Goal: Check status: Check status

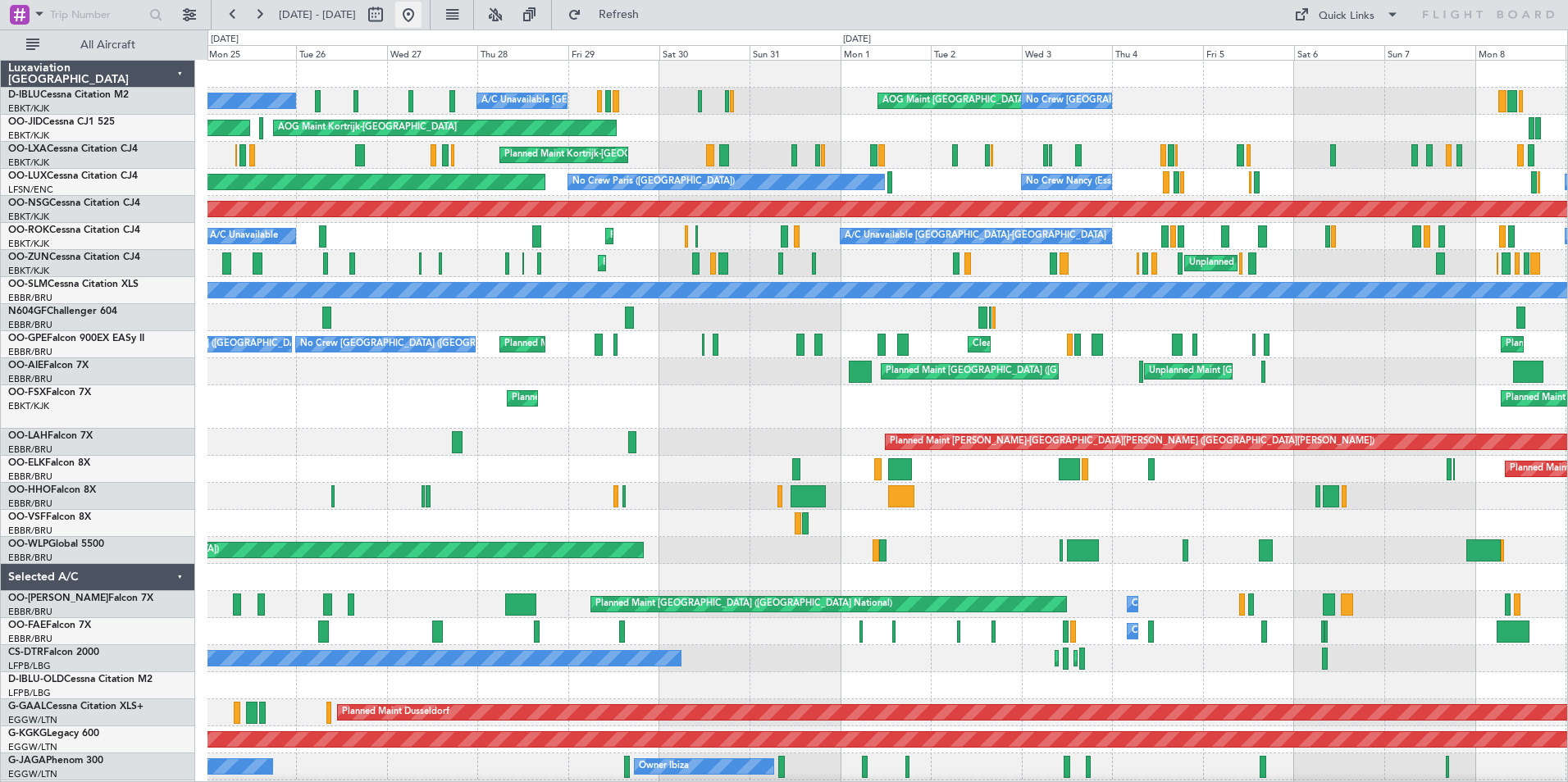
click at [422, 23] on button at bounding box center [408, 14] width 26 height 26
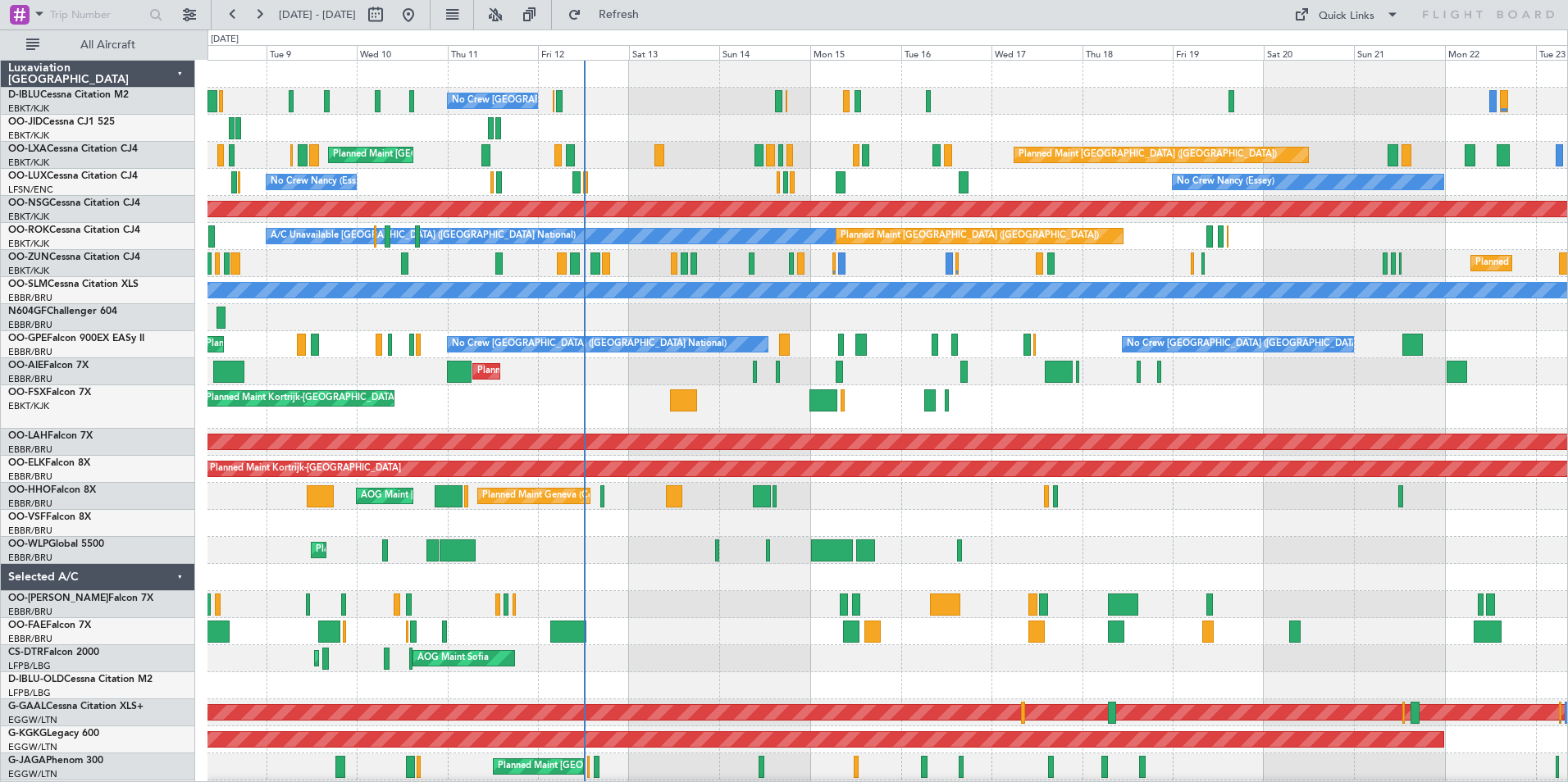
click at [765, 587] on div "No Crew [GEOGRAPHIC_DATA] ([GEOGRAPHIC_DATA] National) A/C Unavailable [GEOGRAP…" at bounding box center [887, 637] width 1360 height 1153
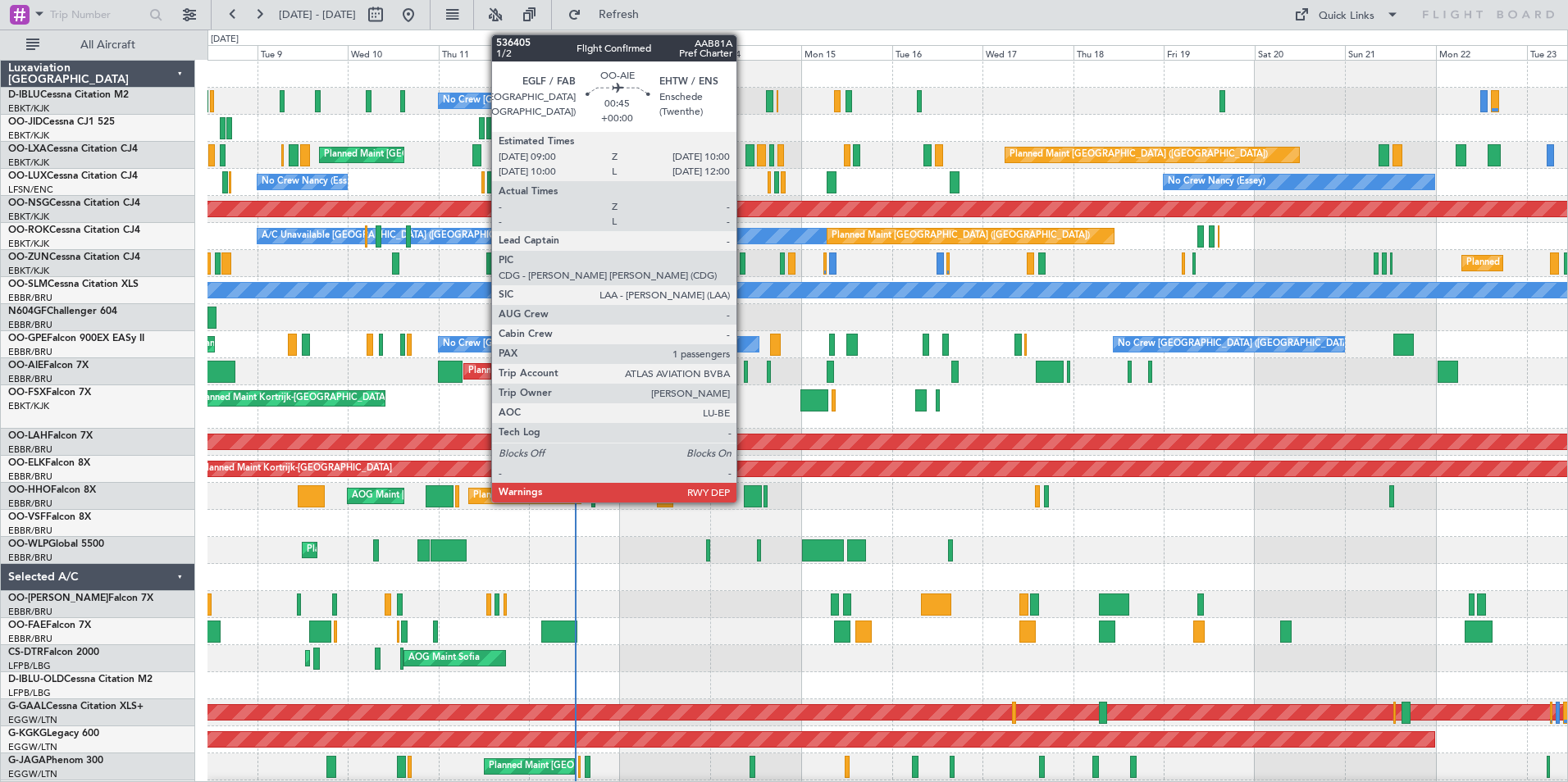
click at [744, 376] on div at bounding box center [745, 372] width 4 height 22
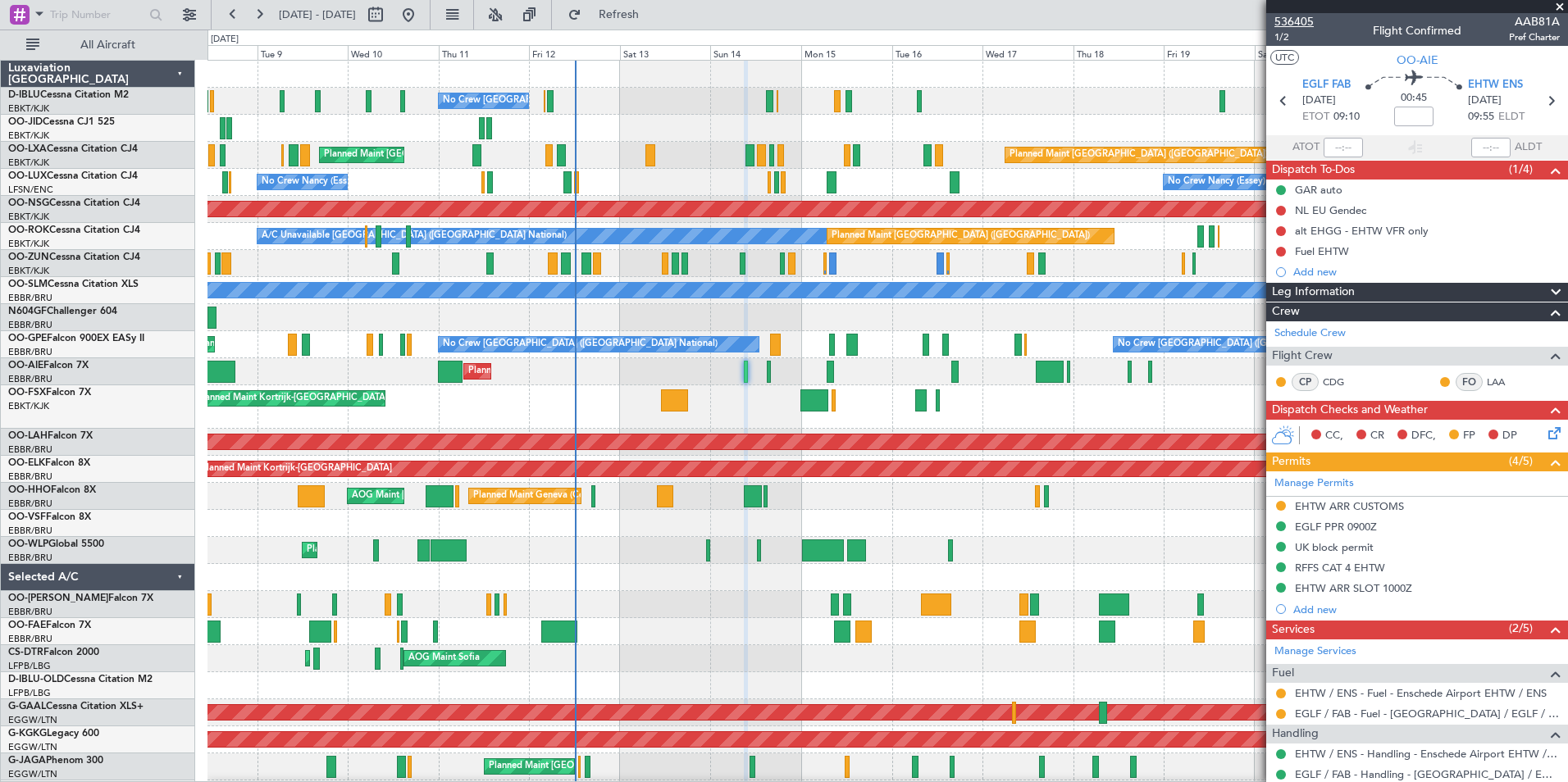
click at [1294, 26] on span "536405" at bounding box center [1293, 21] width 39 height 17
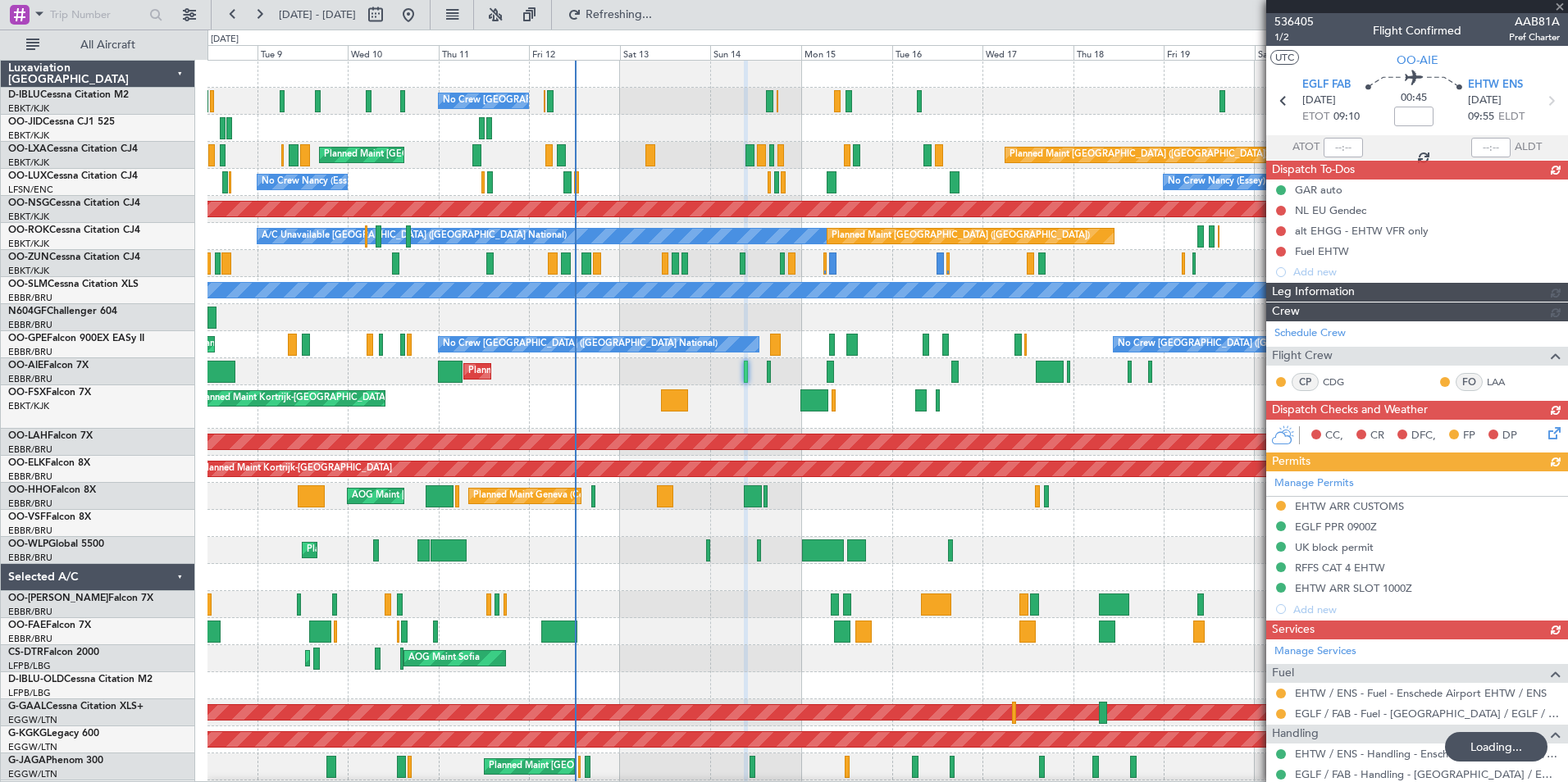
click at [1327, 526] on div "Manage Permits EHTW ARR CUSTOMS EGLF PPR 0900Z UK block permit RFFS CAT 4 EHTW …" at bounding box center [1417, 546] width 302 height 149
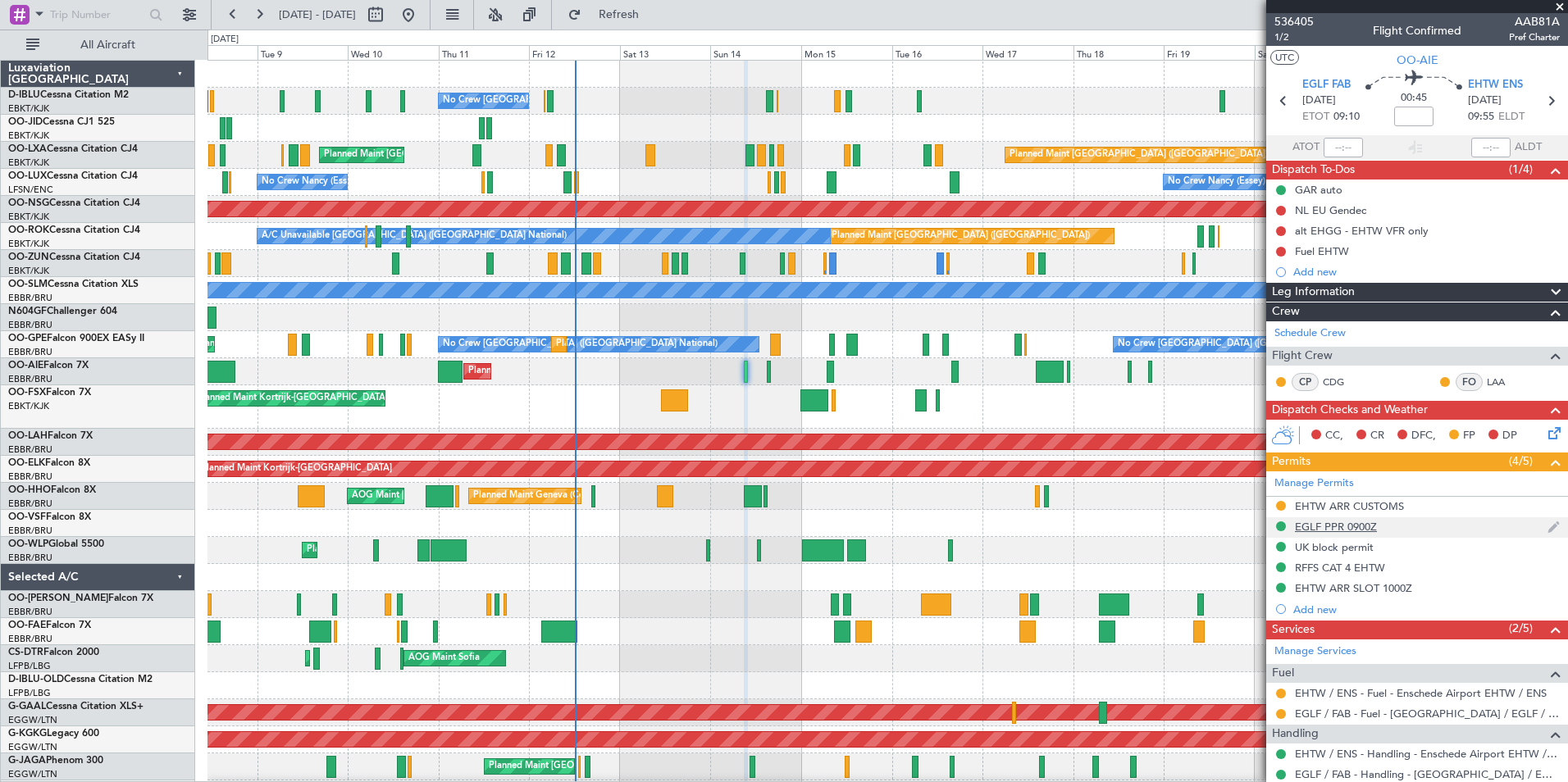
click at [1307, 524] on div "EGLF PPR 0900Z" at bounding box center [1335, 527] width 82 height 14
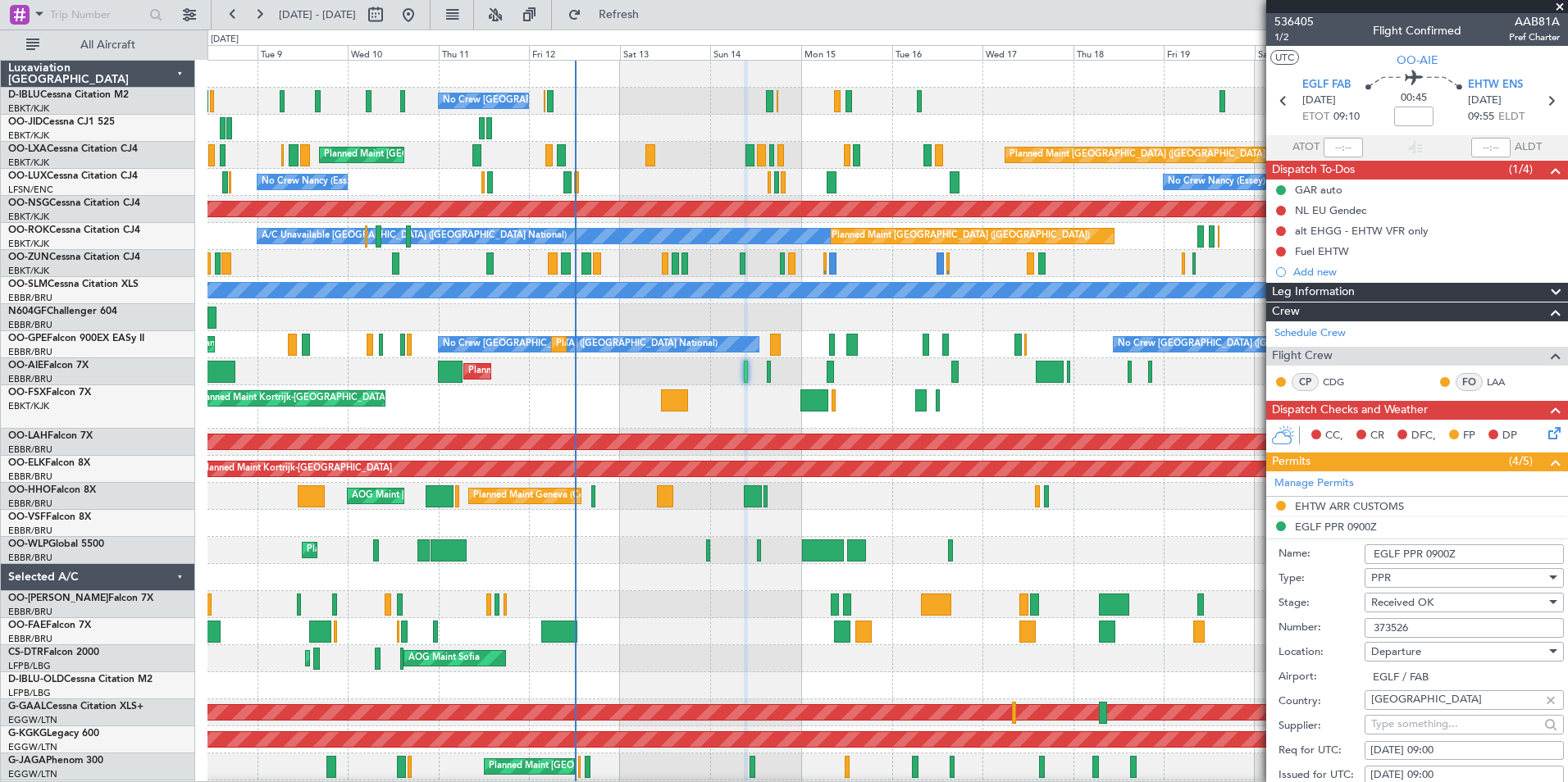
drag, startPoint x: 1395, startPoint y: 623, endPoint x: 1315, endPoint y: 623, distance: 80.0
click at [1315, 623] on div "Number: 373526" at bounding box center [1421, 628] width 286 height 25
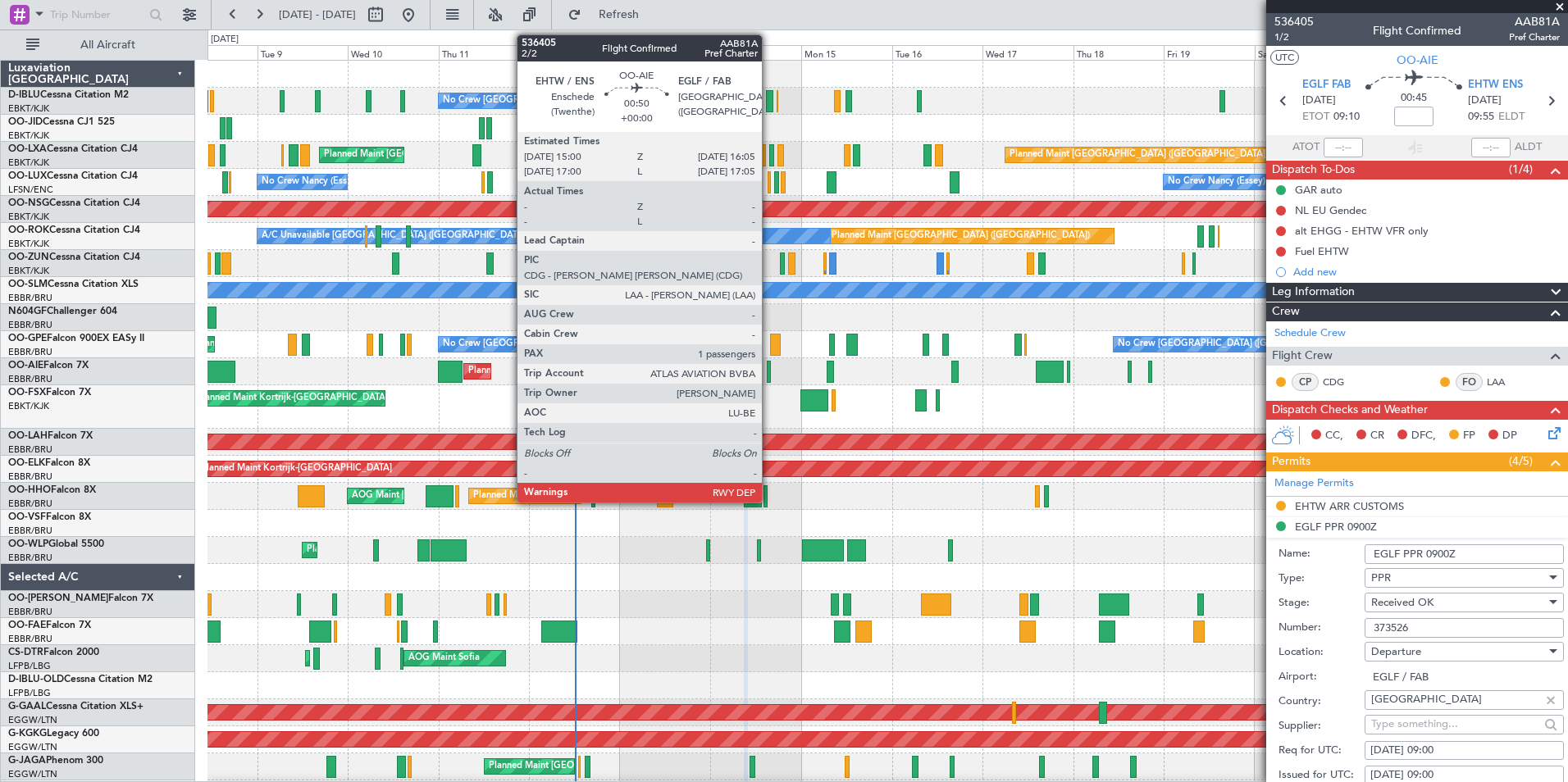
click at [769, 377] on div at bounding box center [768, 372] width 4 height 22
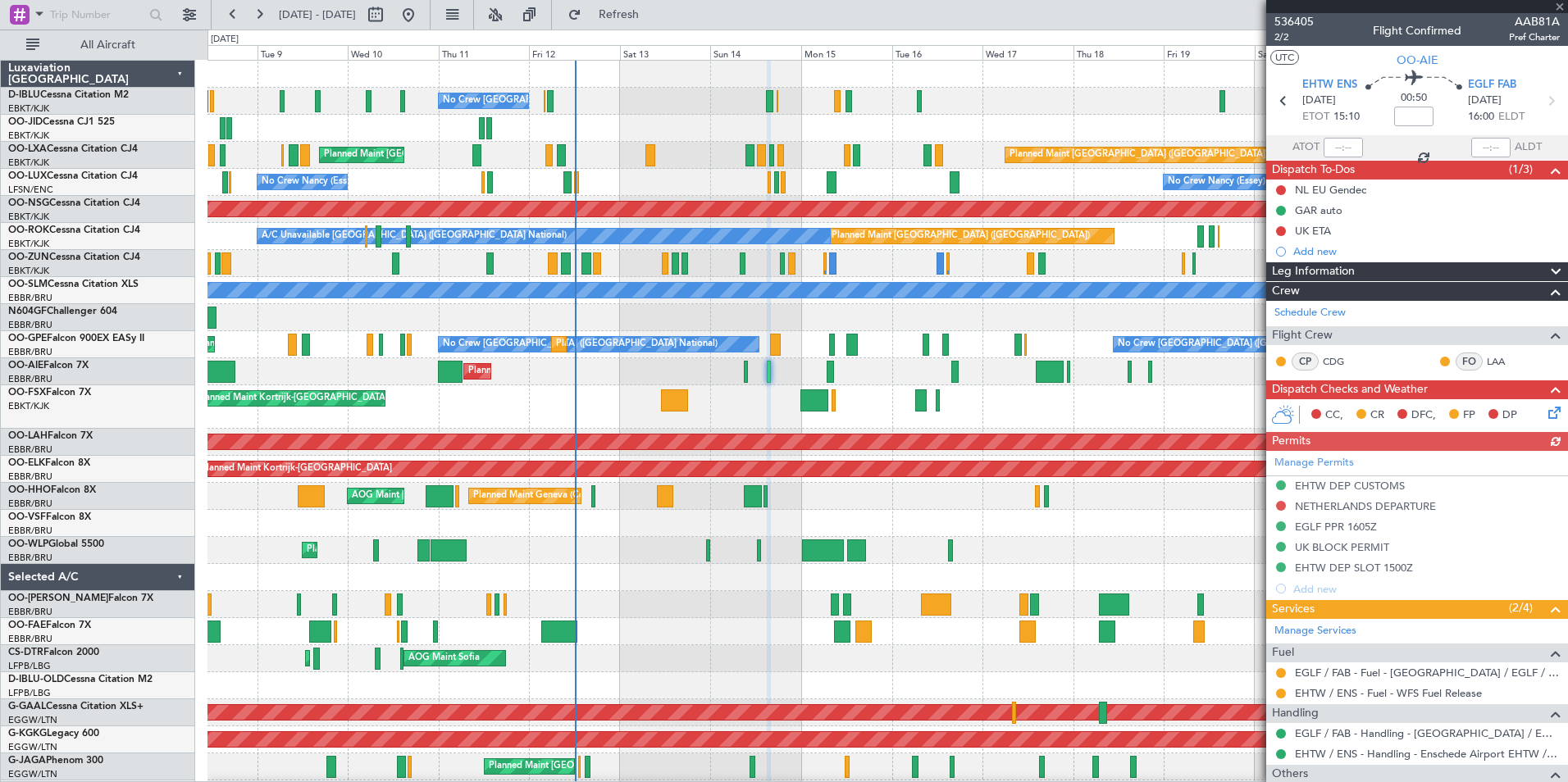
click at [1344, 527] on div "Manage Permits EHTW DEP CUSTOMS NETHERLANDS DEPARTURE [PERSON_NAME] PPR 1605Z U…" at bounding box center [1417, 525] width 302 height 149
click at [1323, 527] on div "EGLF PPR 1605Z" at bounding box center [1335, 527] width 82 height 14
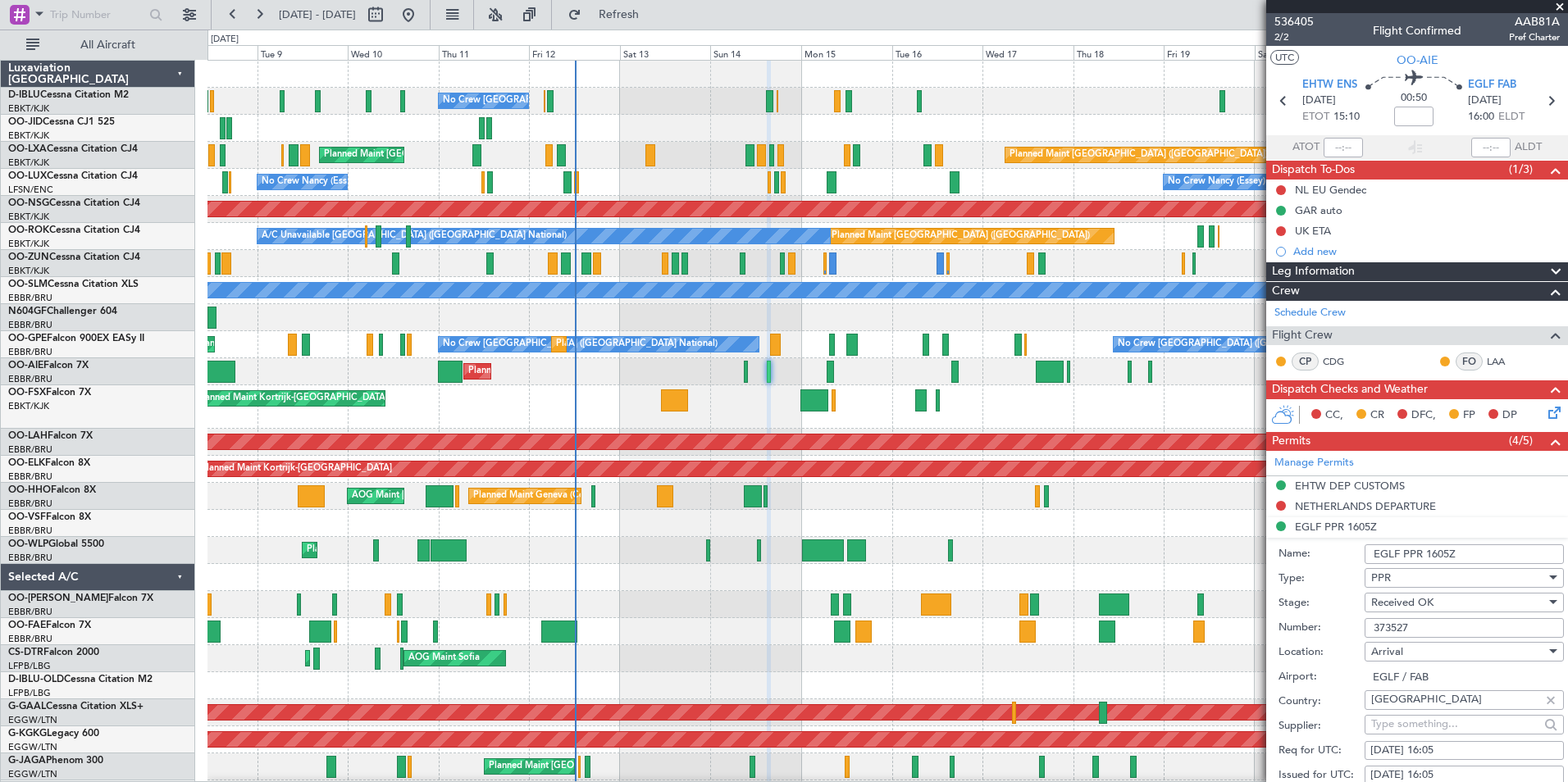
drag, startPoint x: 1445, startPoint y: 625, endPoint x: 1258, endPoint y: 636, distance: 187.3
click at [1258, 636] on fb-app "[DATE] - [DATE] Refresh Quick Links All Aircraft No Crew [GEOGRAPHIC_DATA] (Bru…" at bounding box center [784, 397] width 1568 height 770
click at [1142, 513] on div at bounding box center [887, 524] width 1360 height 27
click at [1109, 562] on div "Planned Maint Liege" at bounding box center [887, 551] width 1360 height 27
click at [1555, 5] on span at bounding box center [1559, 7] width 16 height 14
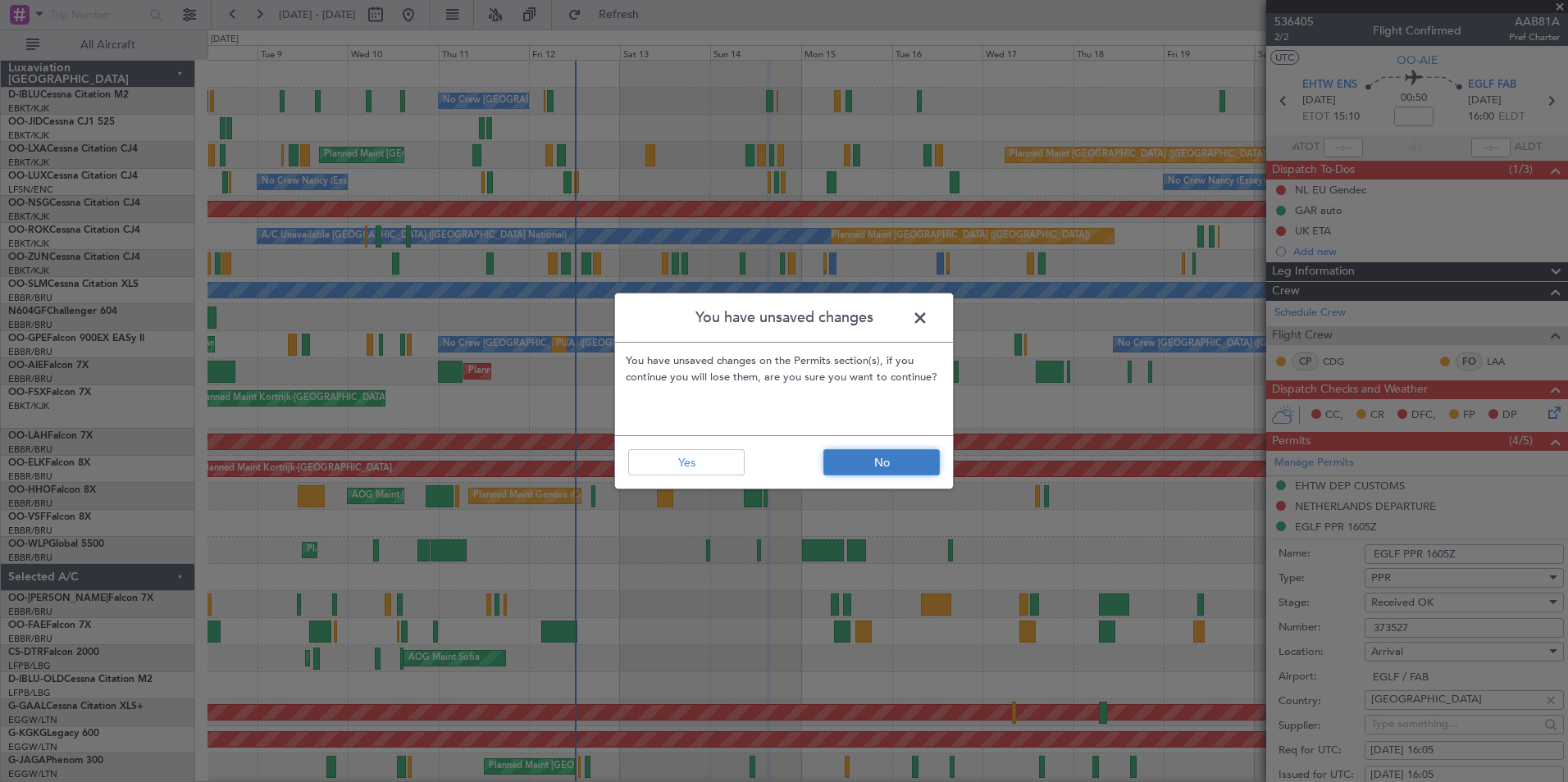
click at [888, 462] on button "No" at bounding box center [881, 462] width 116 height 26
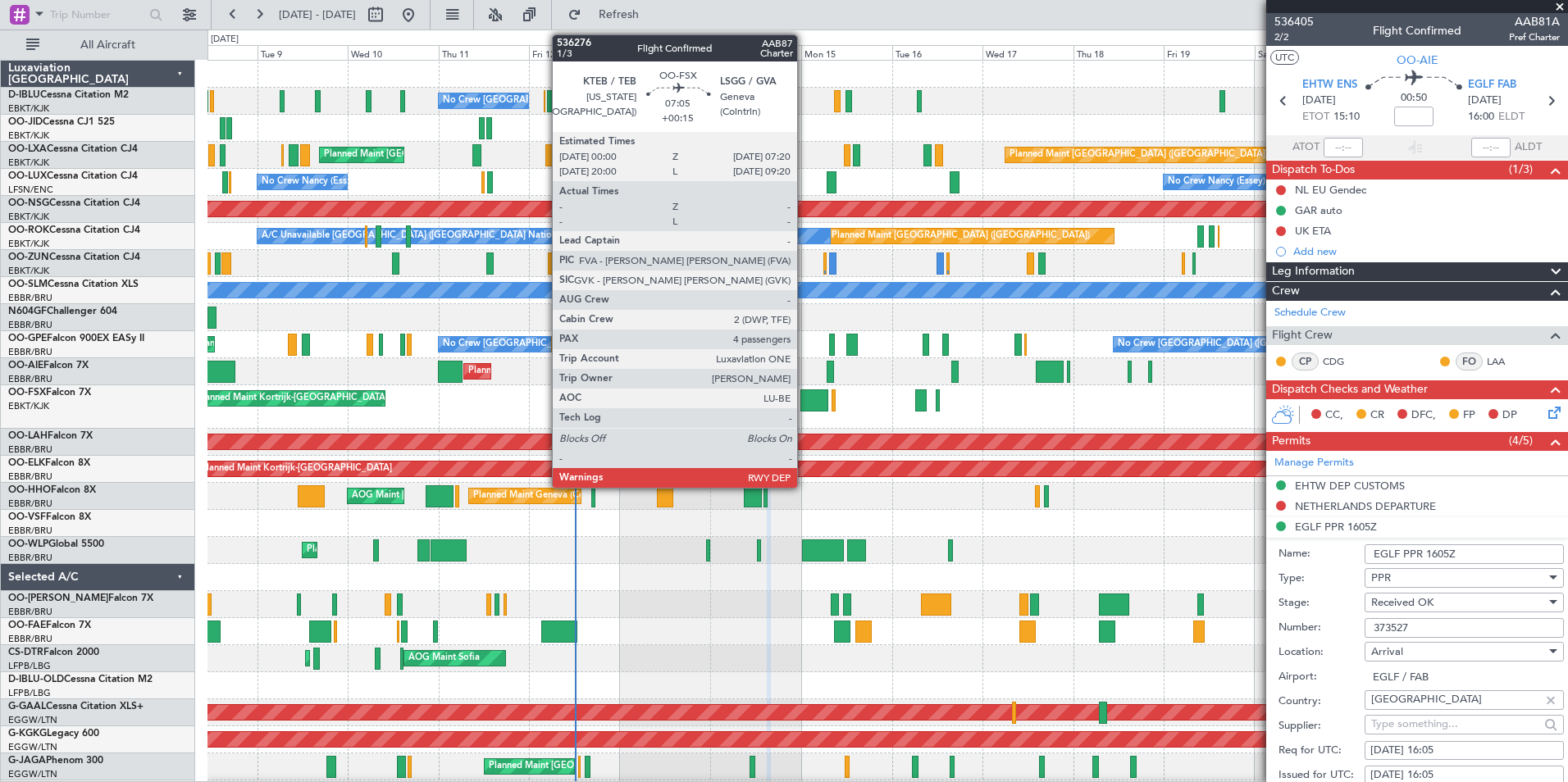
click at [804, 407] on div at bounding box center [814, 400] width 28 height 22
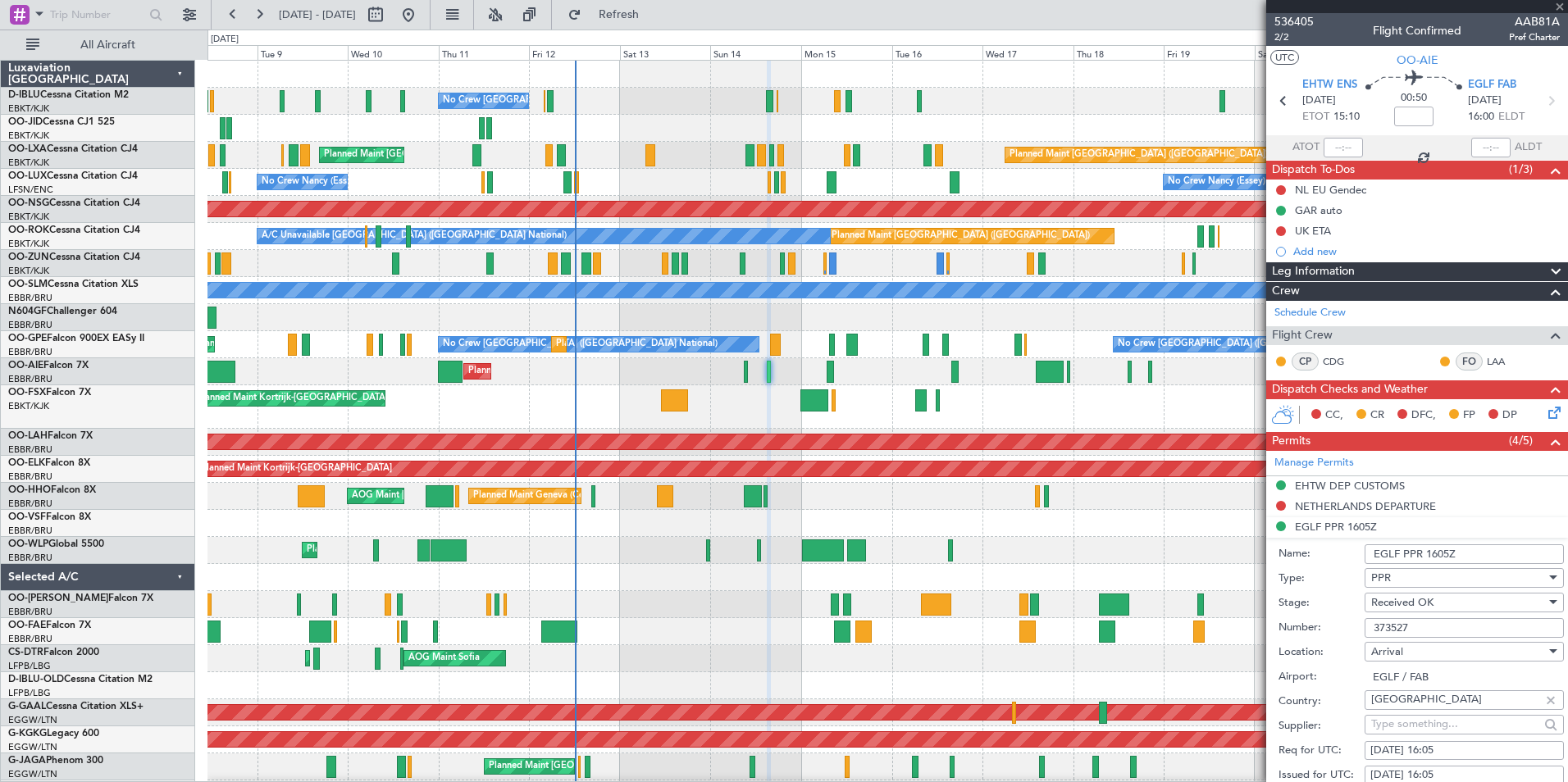
click at [804, 403] on div at bounding box center [814, 400] width 28 height 22
type input "+00:15"
type input "4"
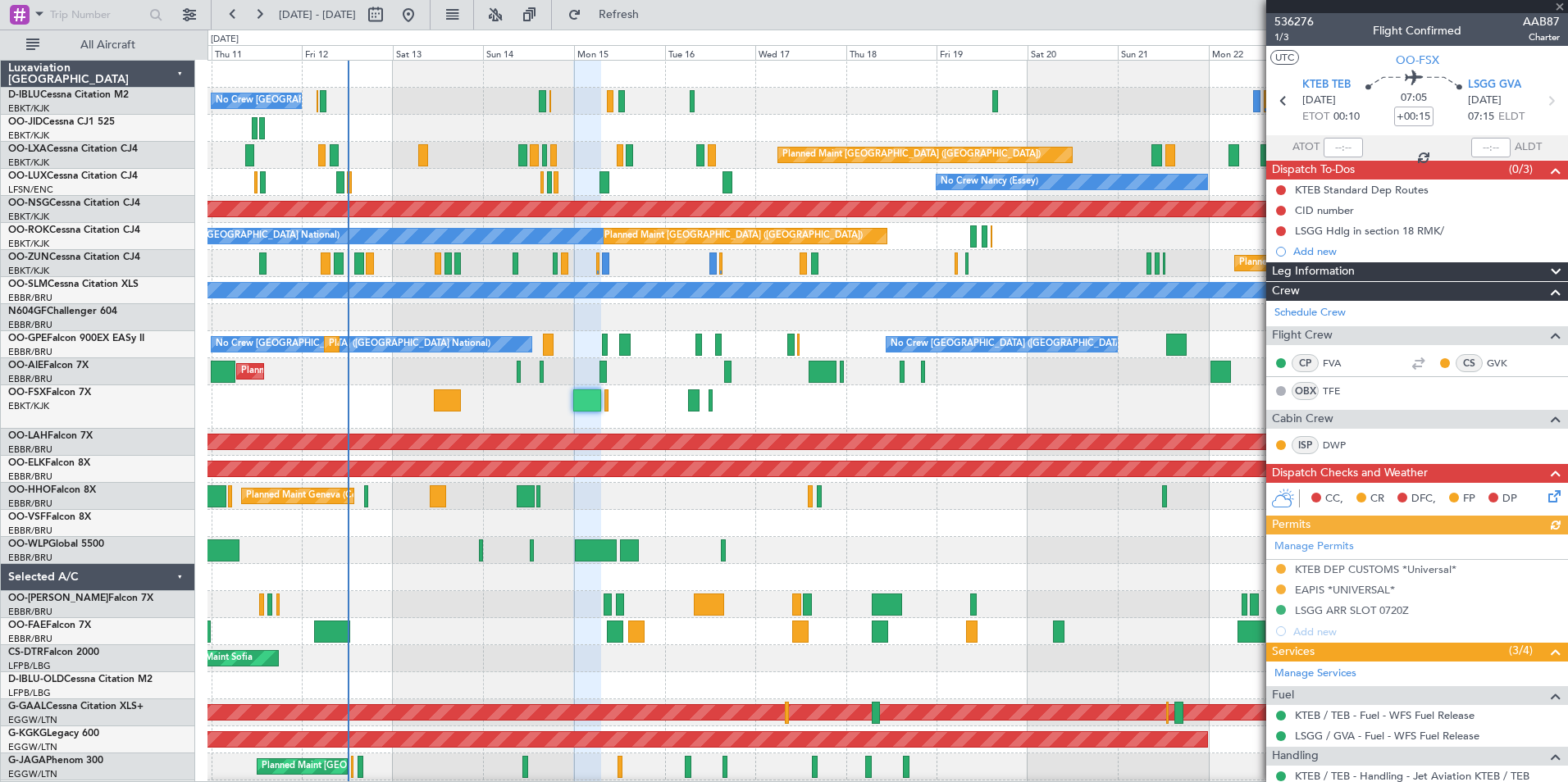
click at [781, 577] on div "No Crew [GEOGRAPHIC_DATA] ([GEOGRAPHIC_DATA] National) A/C Unavailable [GEOGRAP…" at bounding box center [887, 637] width 1360 height 1153
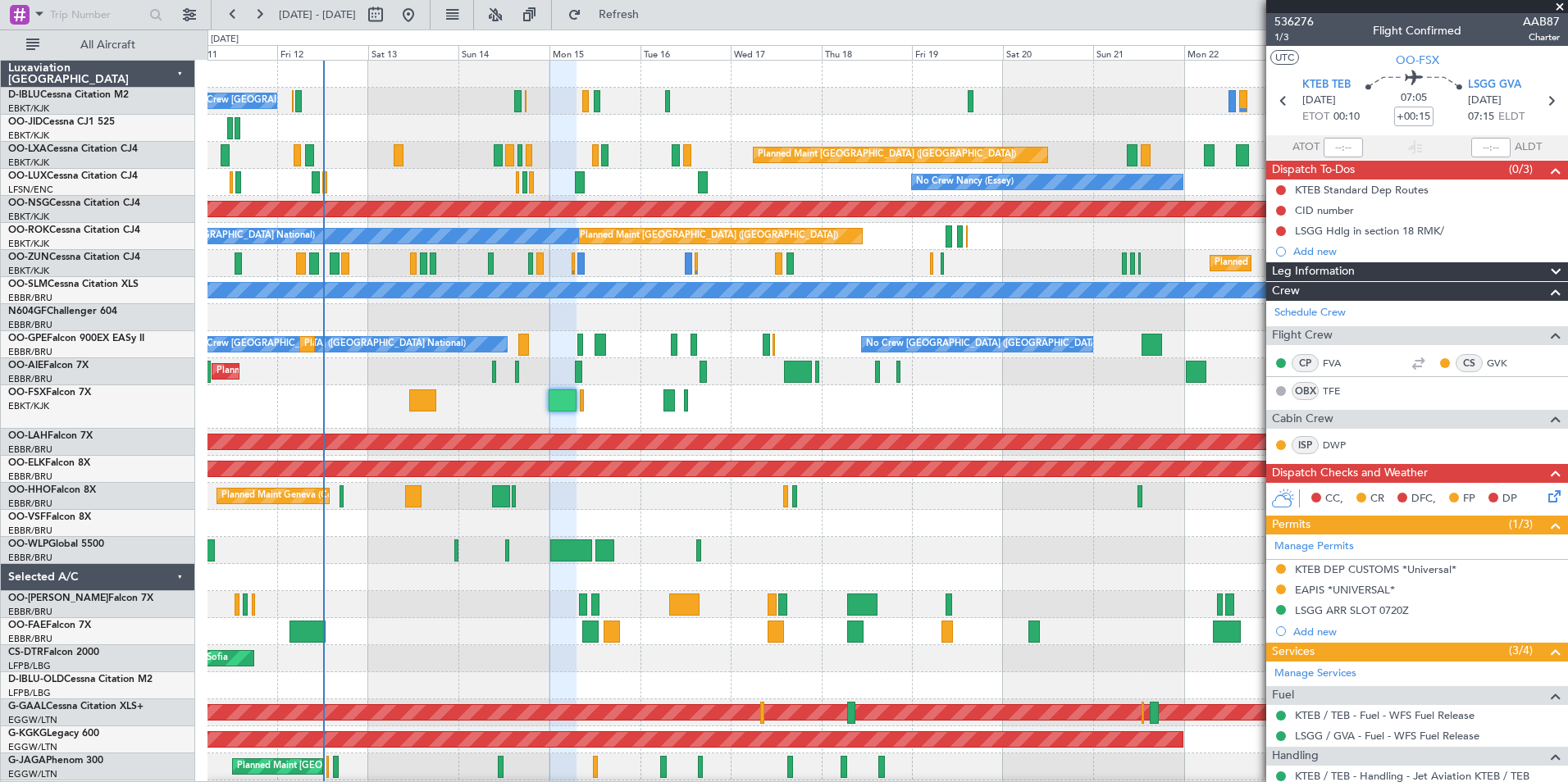
click at [918, 556] on div "Planned Maint Liege" at bounding box center [887, 551] width 1360 height 27
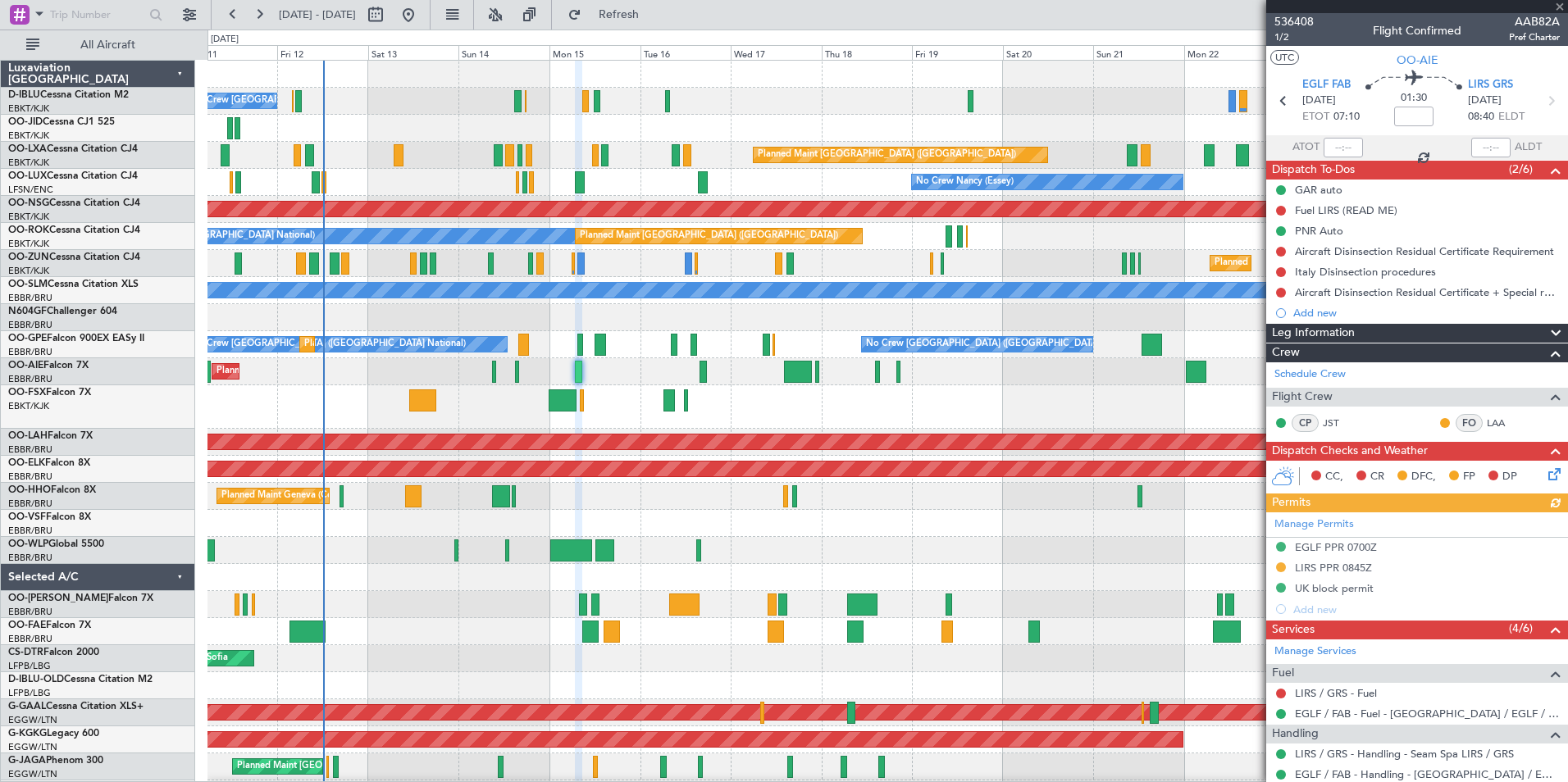
click at [1337, 551] on div "Manage Permits EGLF PPR 0700Z LIRS PPR 0845Z UK block permit Add new" at bounding box center [1417, 566] width 302 height 107
click at [1056, 566] on div at bounding box center [887, 578] width 1360 height 27
click at [1363, 549] on div "EGLF PPR 0700Z" at bounding box center [1335, 547] width 82 height 14
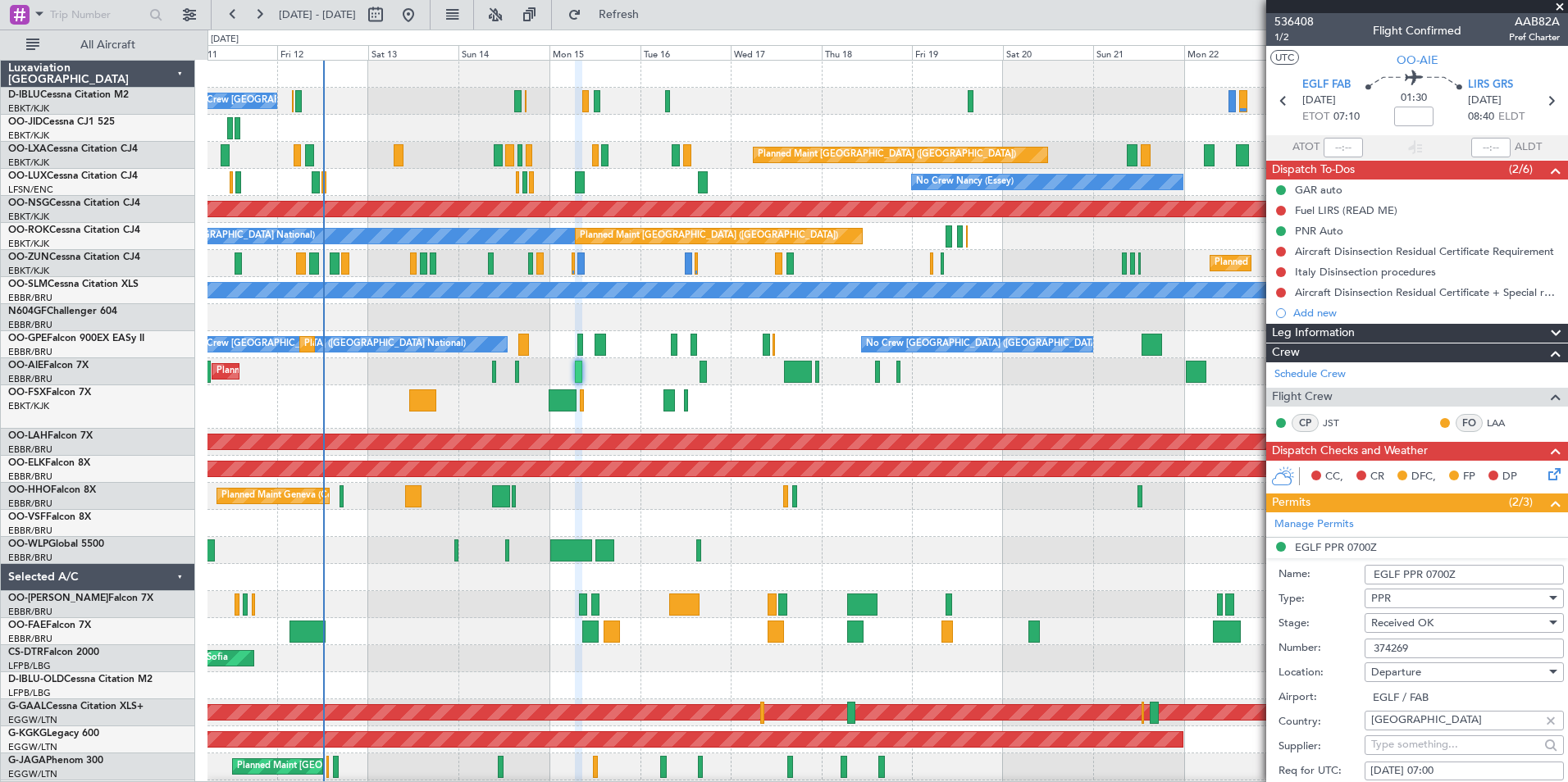
drag, startPoint x: 1423, startPoint y: 646, endPoint x: 1314, endPoint y: 647, distance: 109.0
click at [1314, 647] on div "Number: 374269" at bounding box center [1421, 649] width 286 height 25
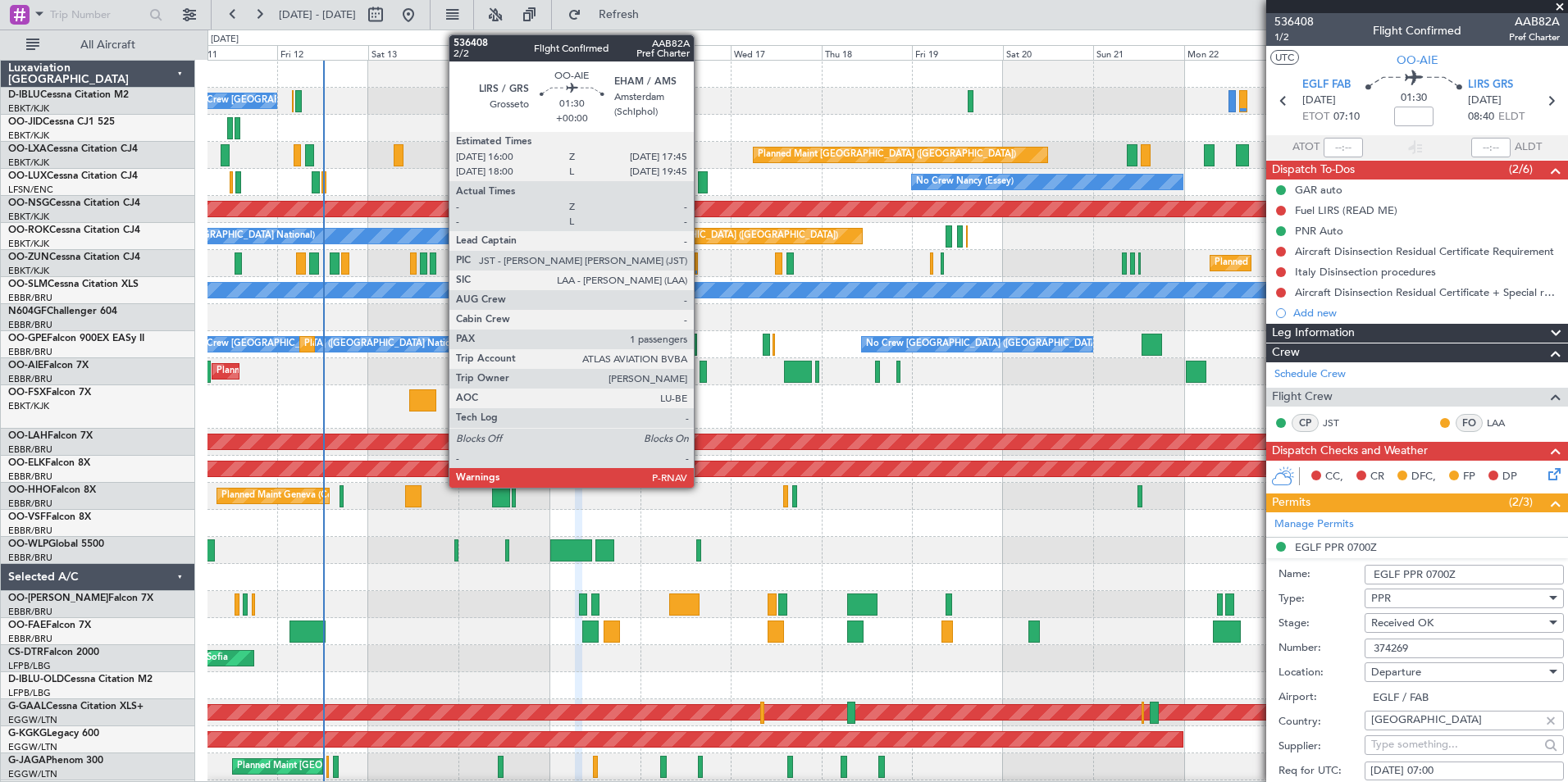
click at [701, 371] on div at bounding box center [703, 372] width 8 height 22
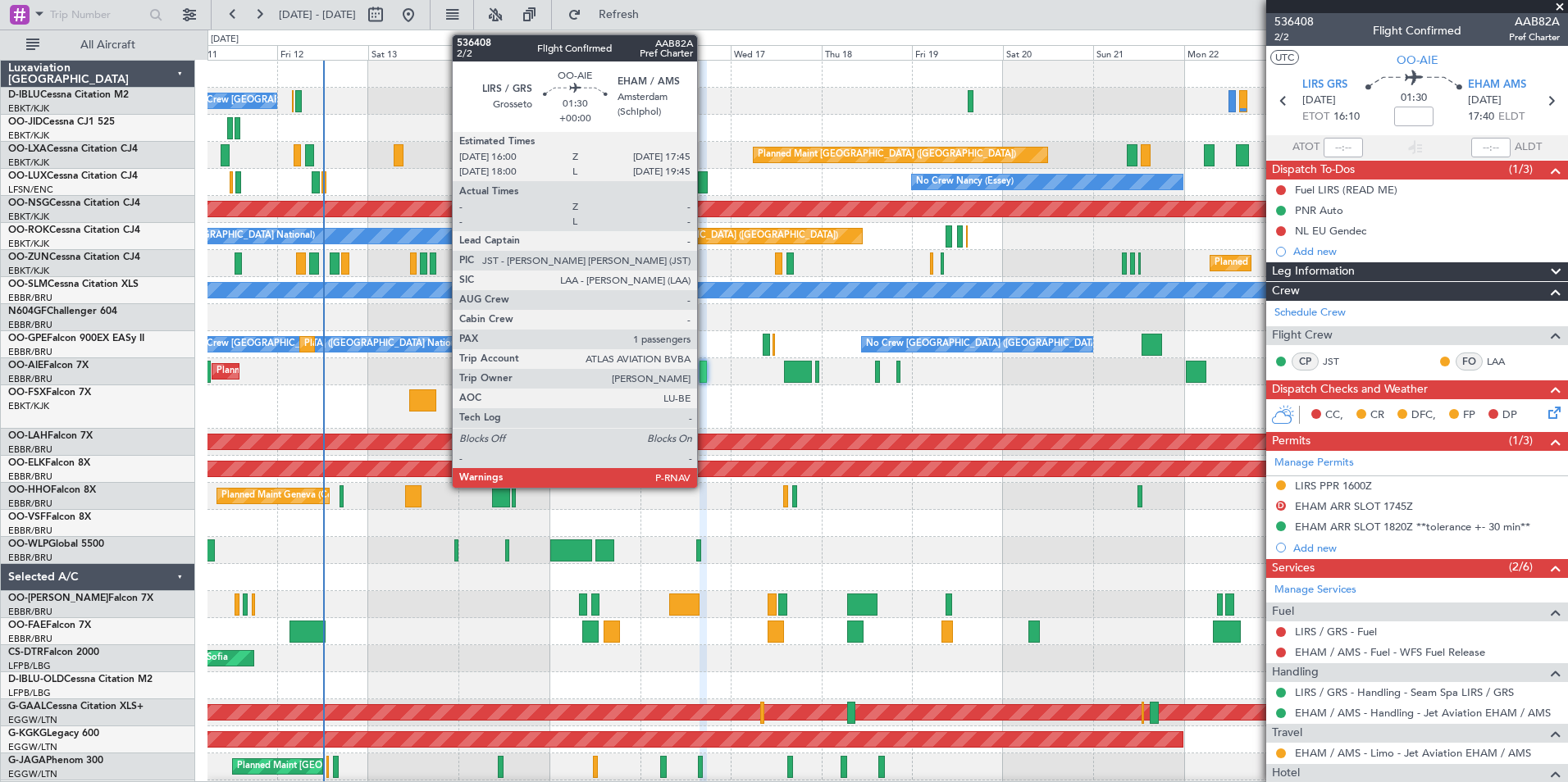
click at [705, 376] on div at bounding box center [703, 372] width 8 height 22
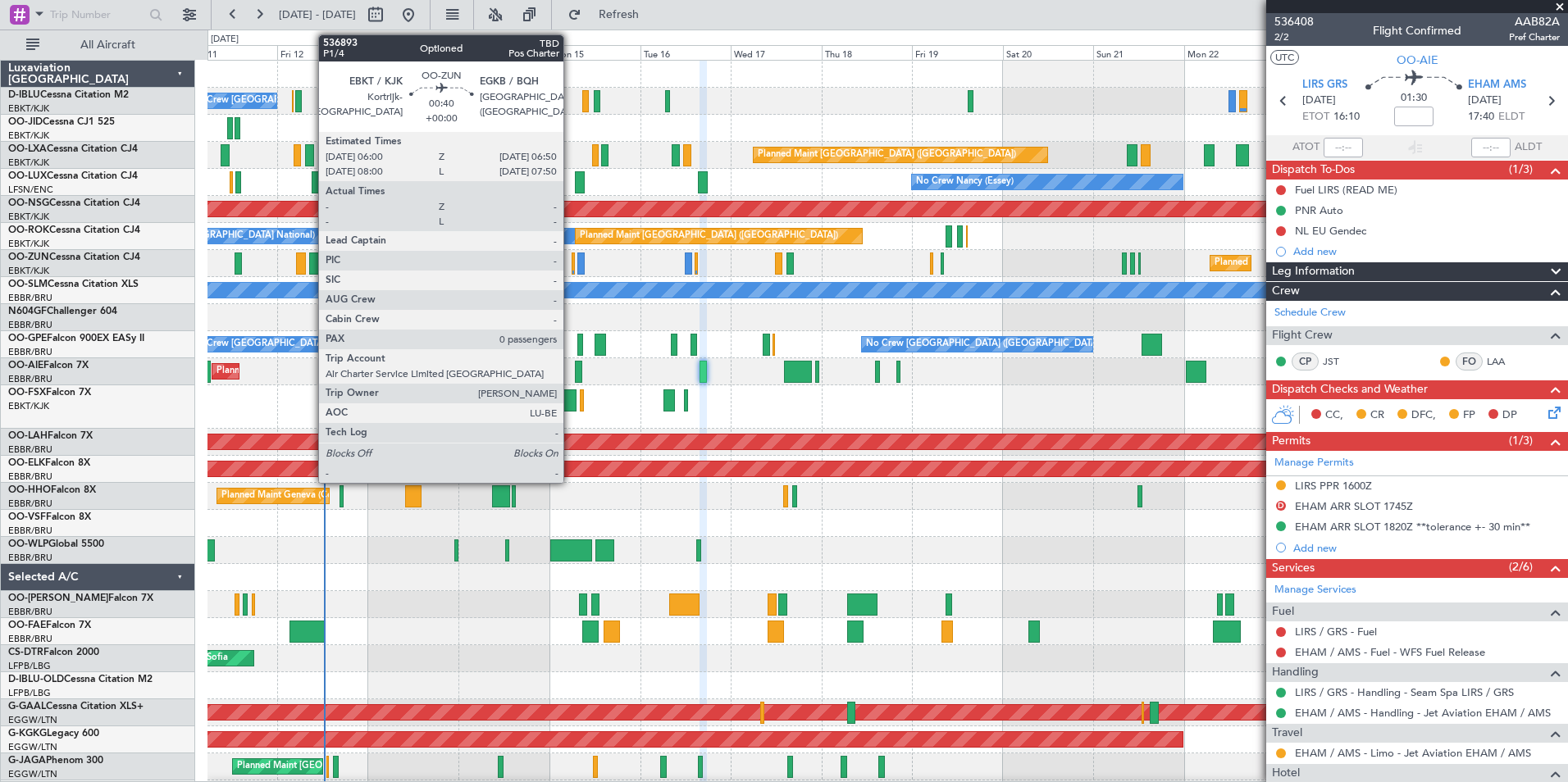
click at [571, 266] on div at bounding box center [573, 264] width 3 height 22
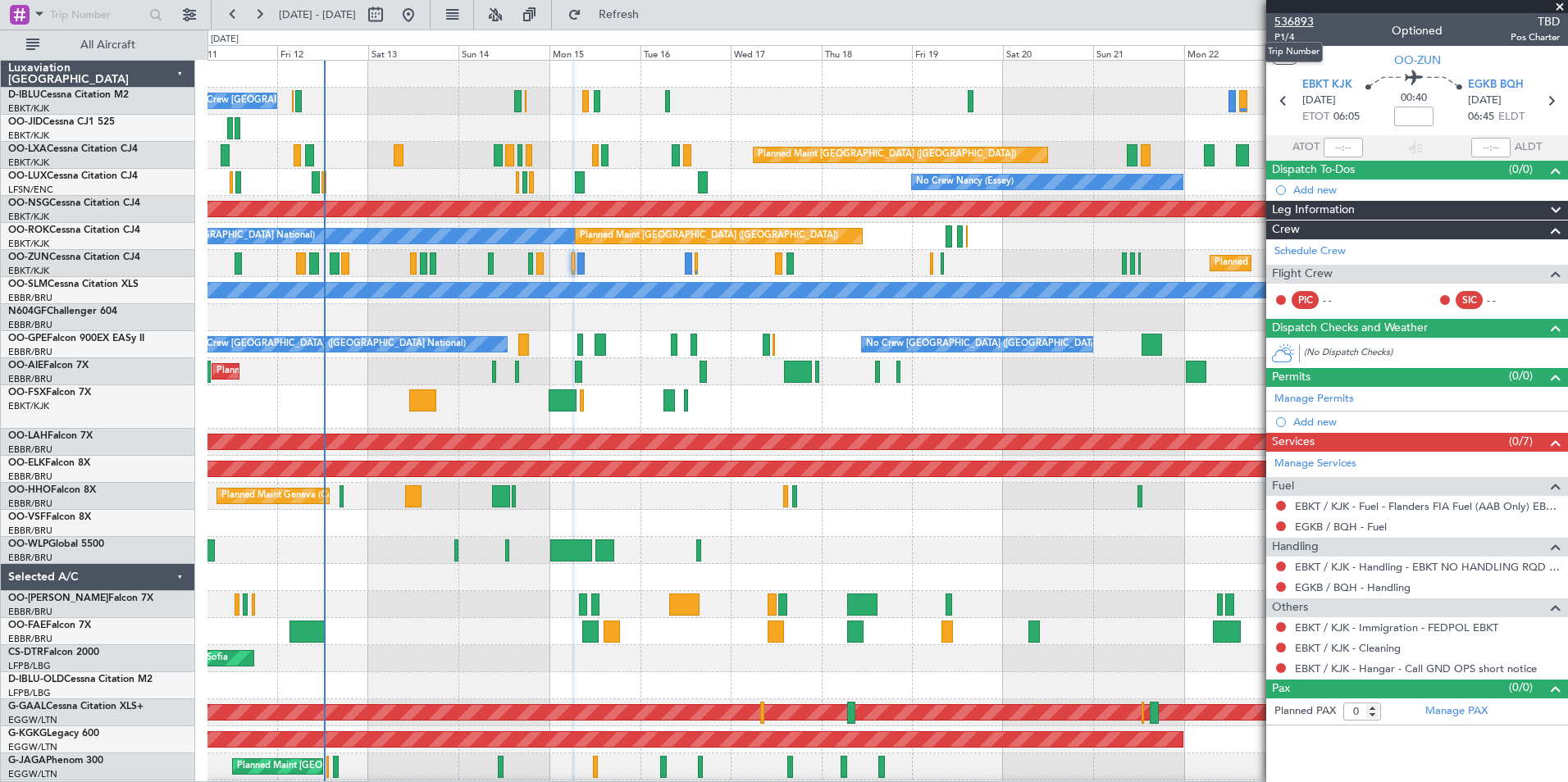
click at [1296, 17] on span "536893" at bounding box center [1293, 21] width 39 height 17
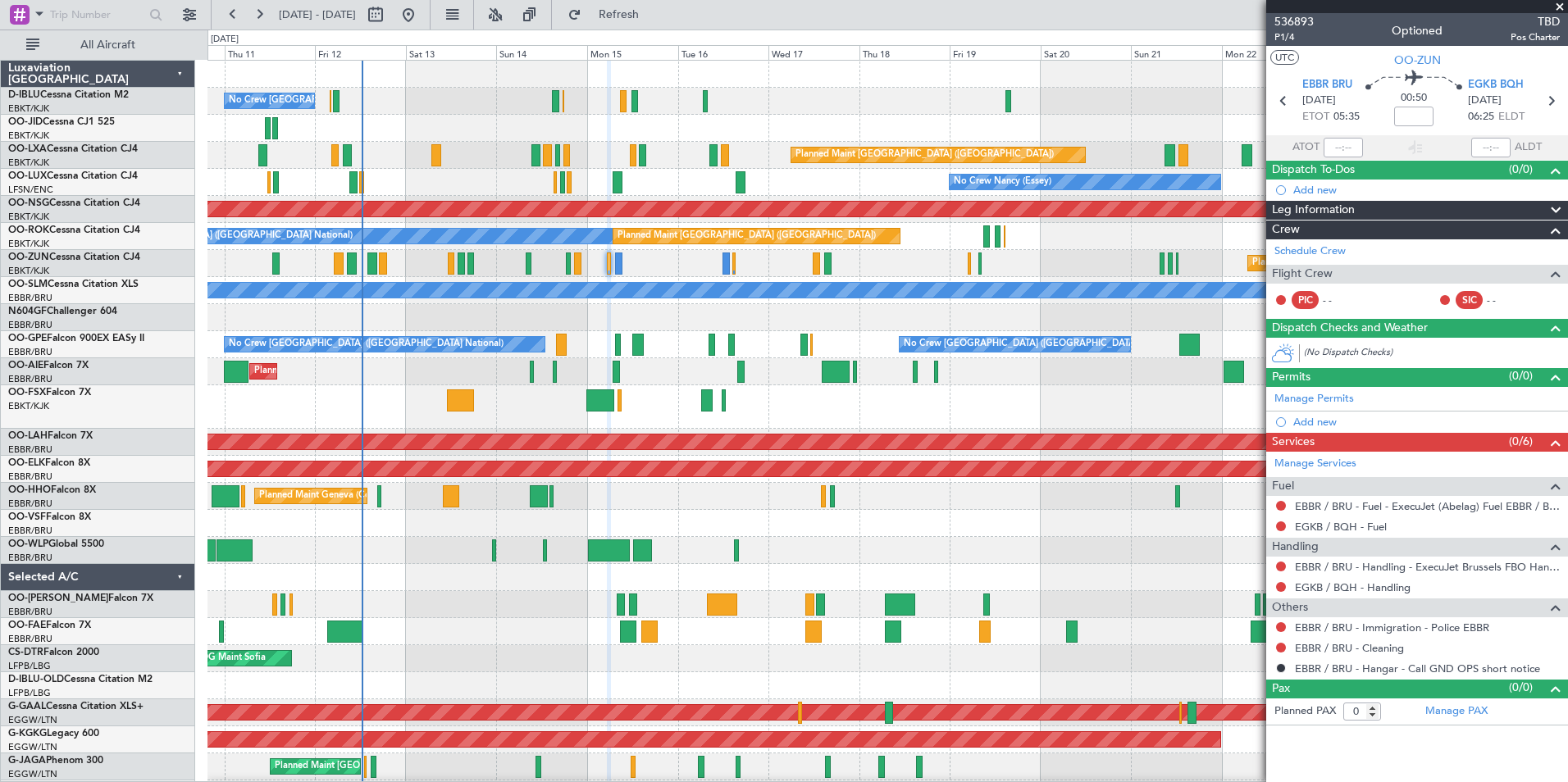
click at [562, 404] on div "Planned Maint Kortrijk-[GEOGRAPHIC_DATA]" at bounding box center [887, 406] width 1360 height 43
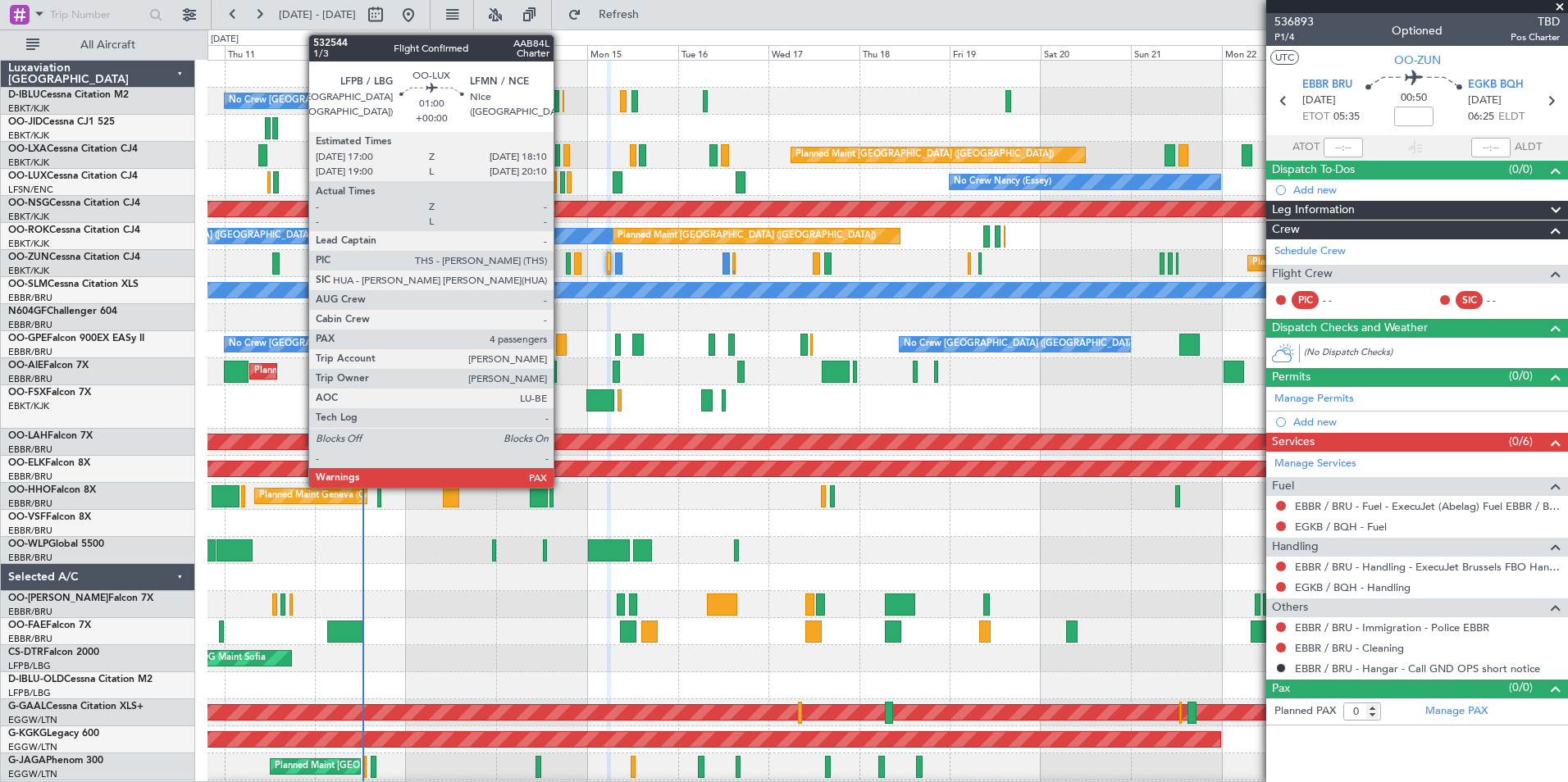
click at [561, 190] on div at bounding box center [563, 183] width 5 height 22
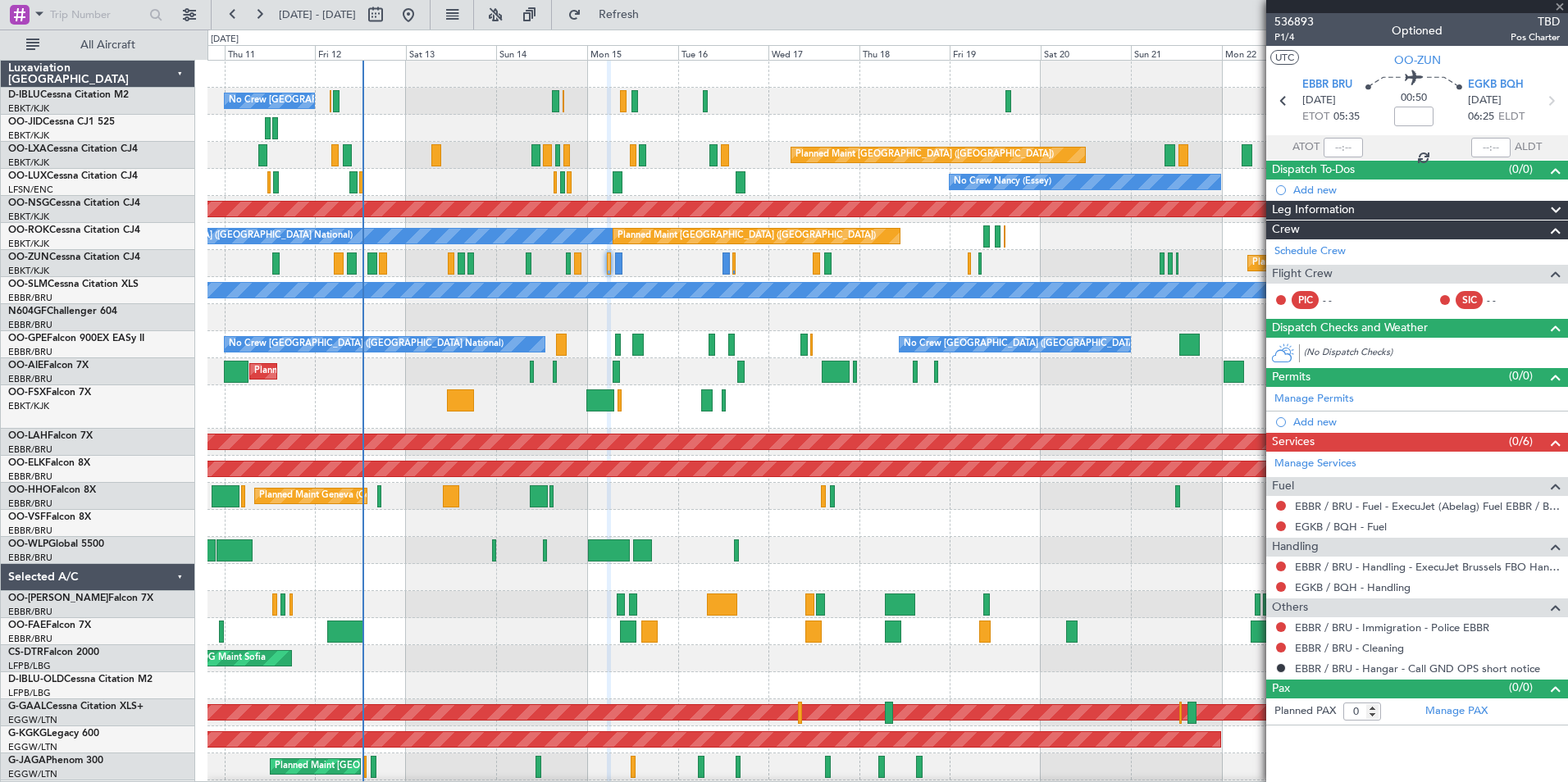
type input "4"
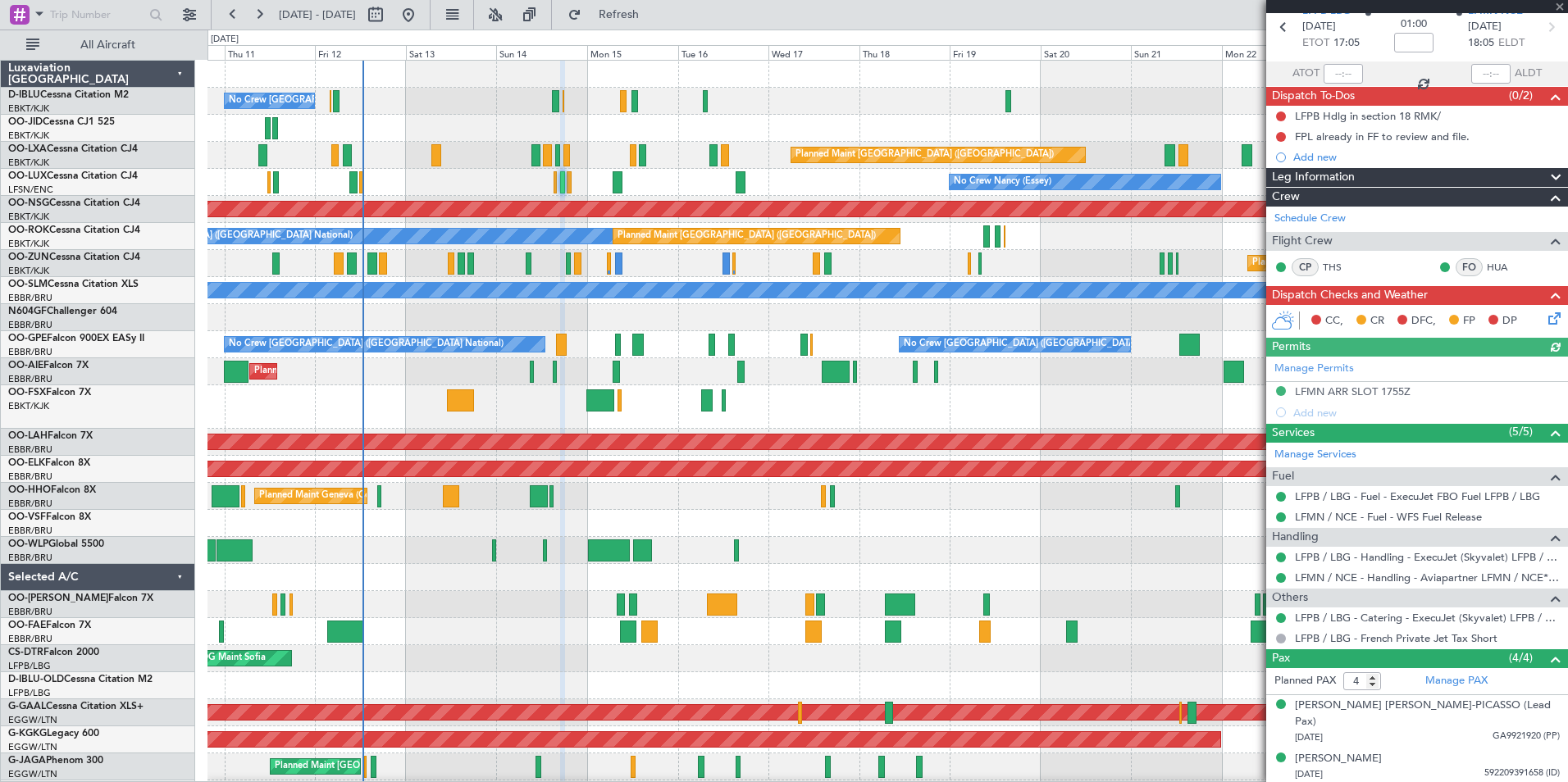
scroll to position [133, 0]
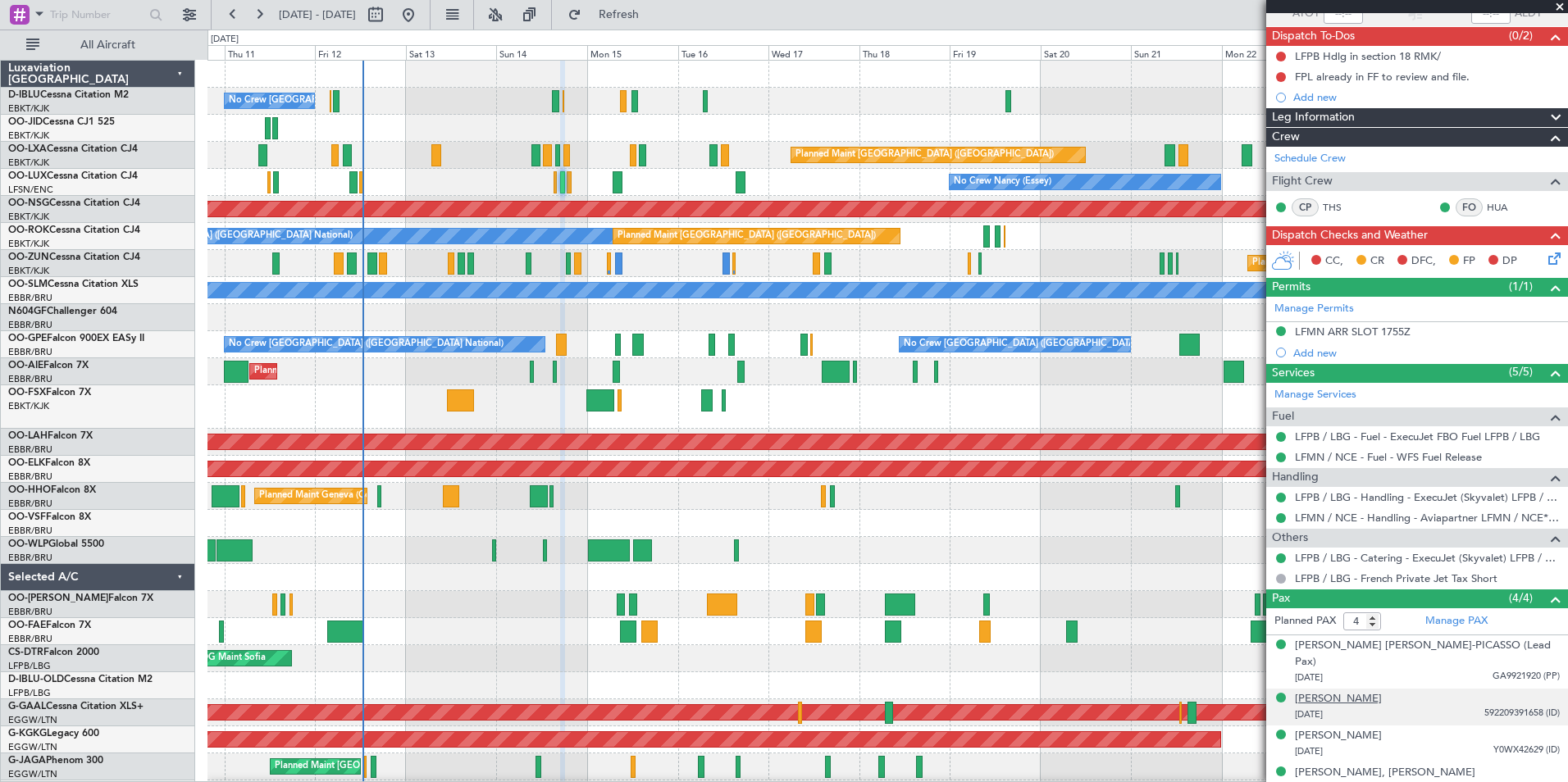
click at [1368, 691] on div "[PERSON_NAME]" at bounding box center [1338, 699] width 87 height 16
click at [1447, 617] on link "Manage PAX" at bounding box center [1456, 621] width 62 height 16
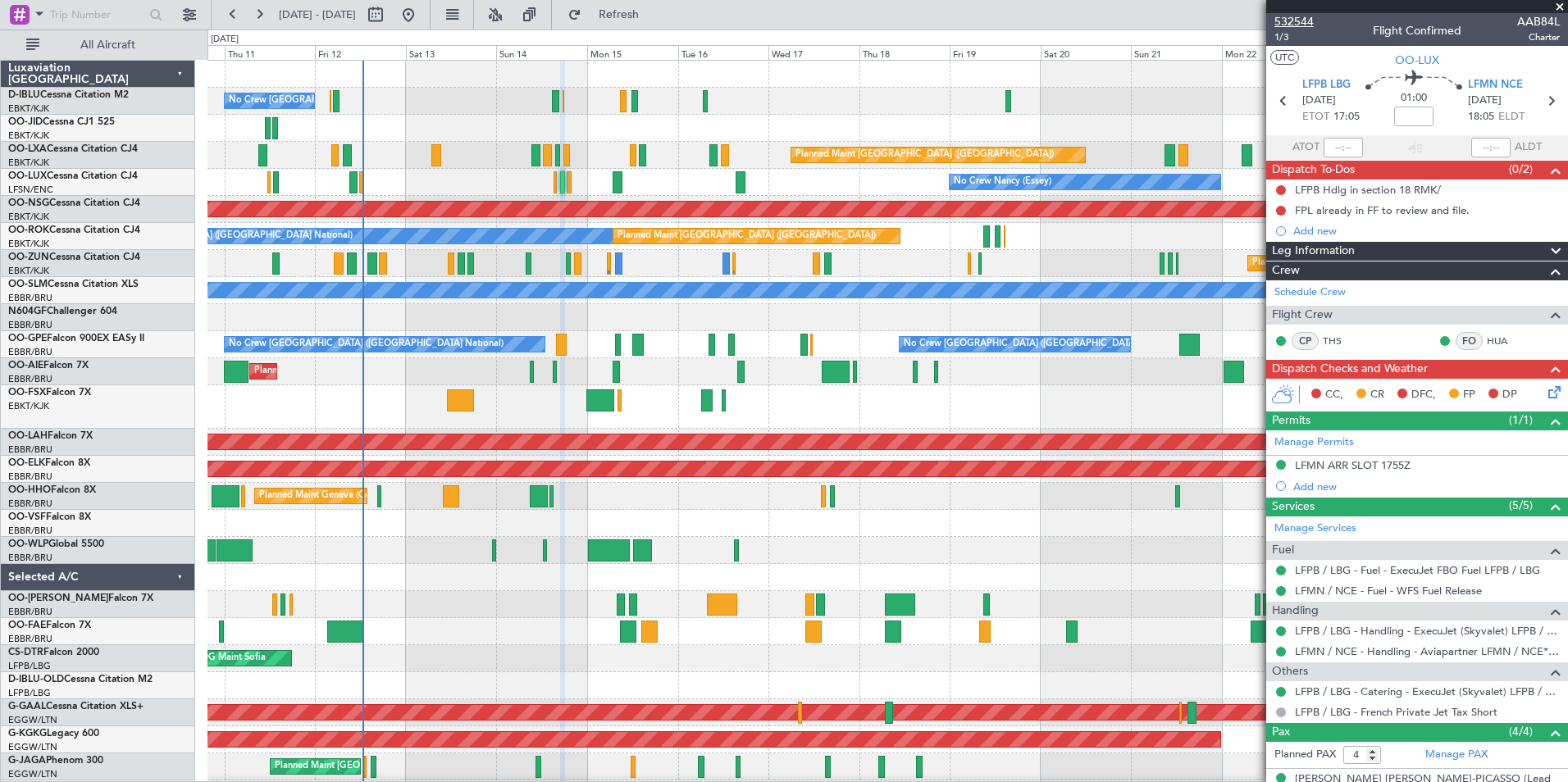
click at [1307, 21] on span "532544" at bounding box center [1293, 21] width 39 height 17
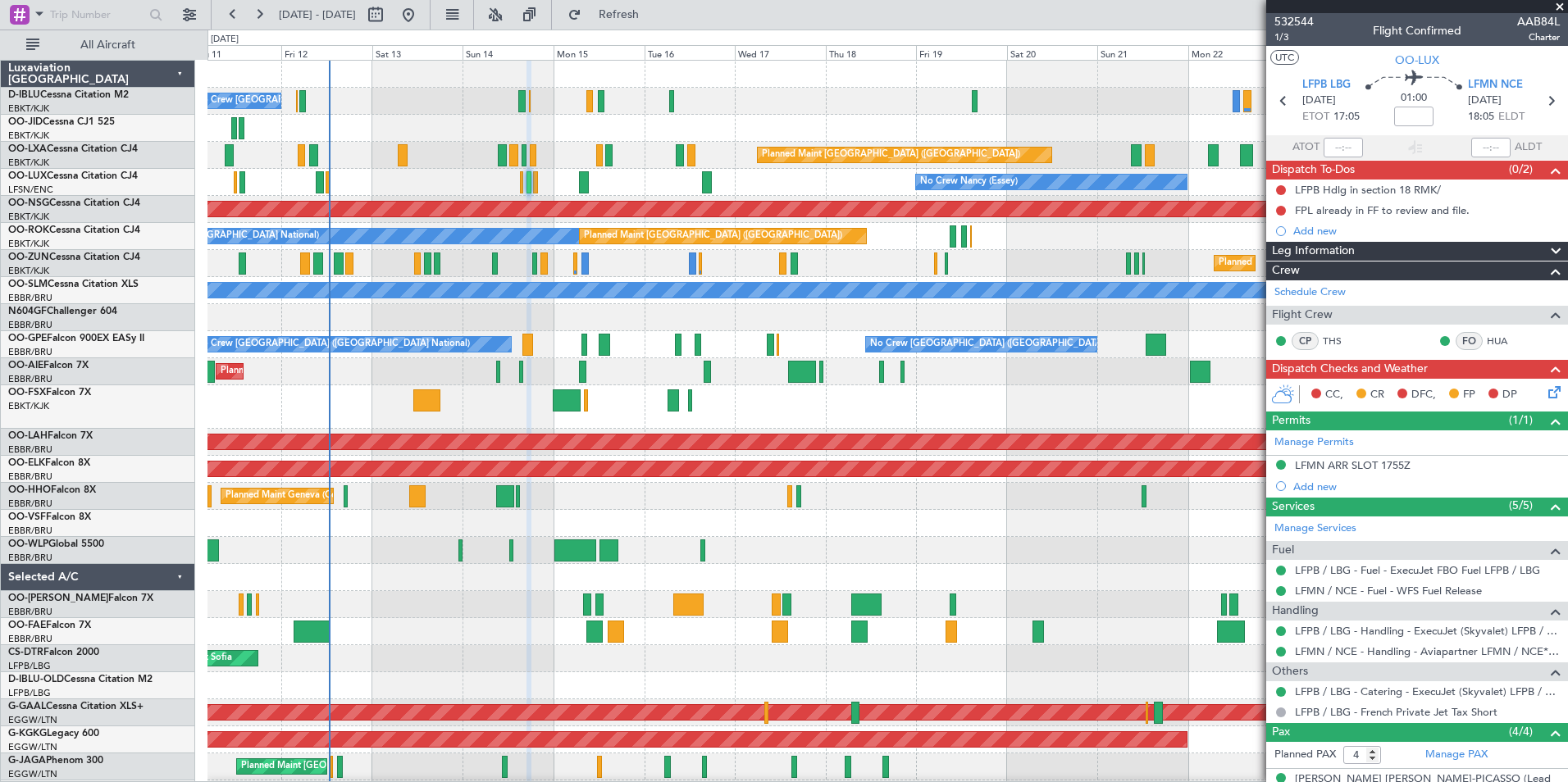
click at [1131, 539] on div "No Crew [GEOGRAPHIC_DATA] ([GEOGRAPHIC_DATA] National) A/C Unavailable [GEOGRAP…" at bounding box center [887, 623] width 1360 height 1126
